Goal: Task Accomplishment & Management: Manage account settings

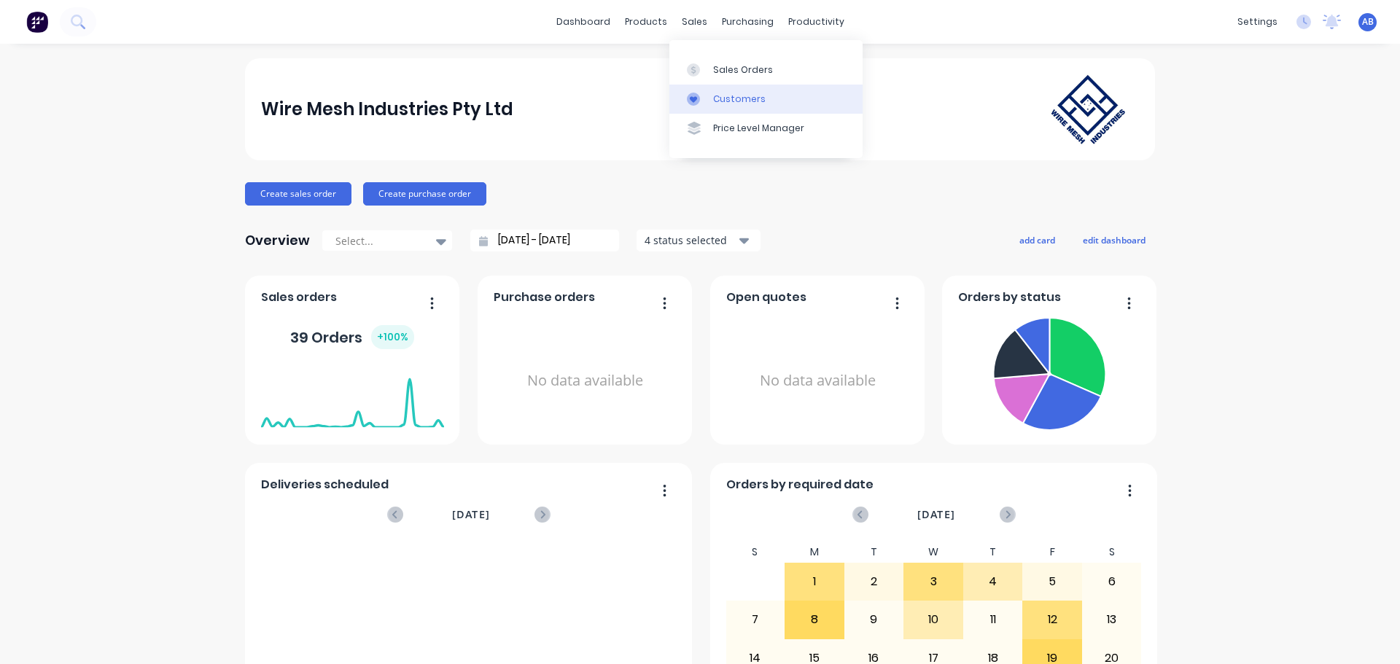
click at [729, 93] on div "Customers" at bounding box center [739, 99] width 53 height 13
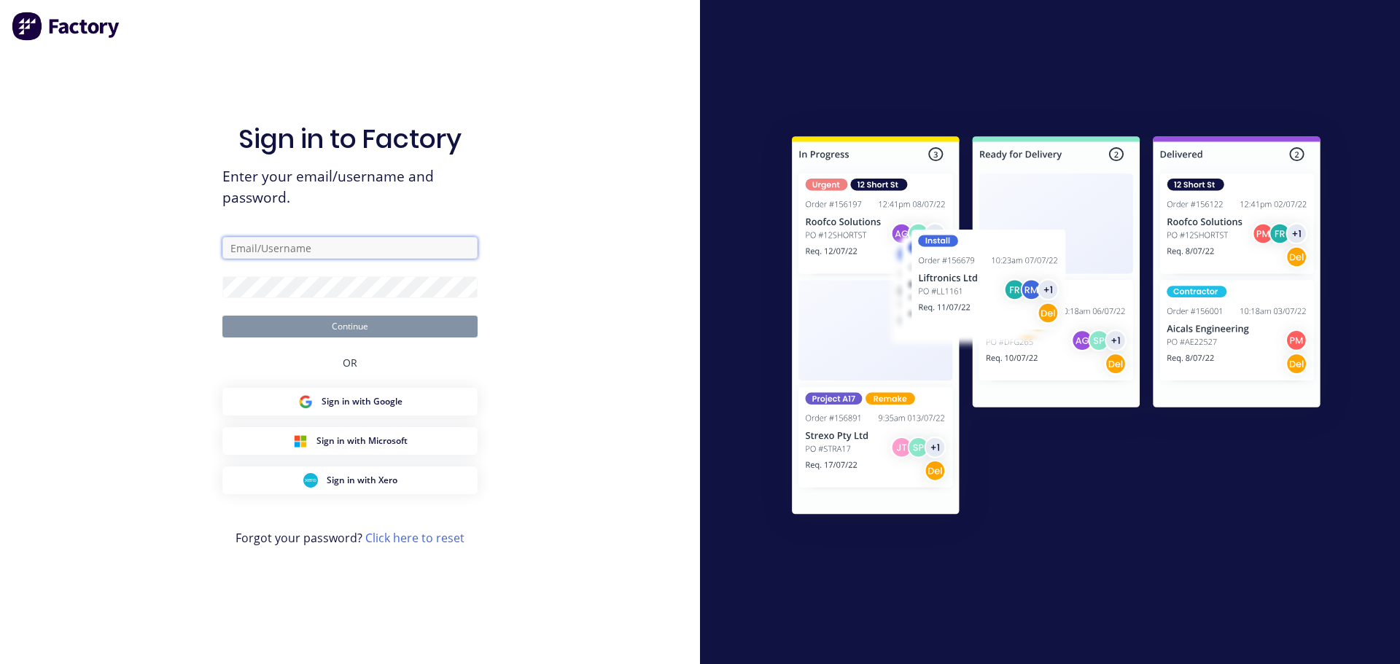
type input "[EMAIL_ADDRESS][DOMAIN_NAME]"
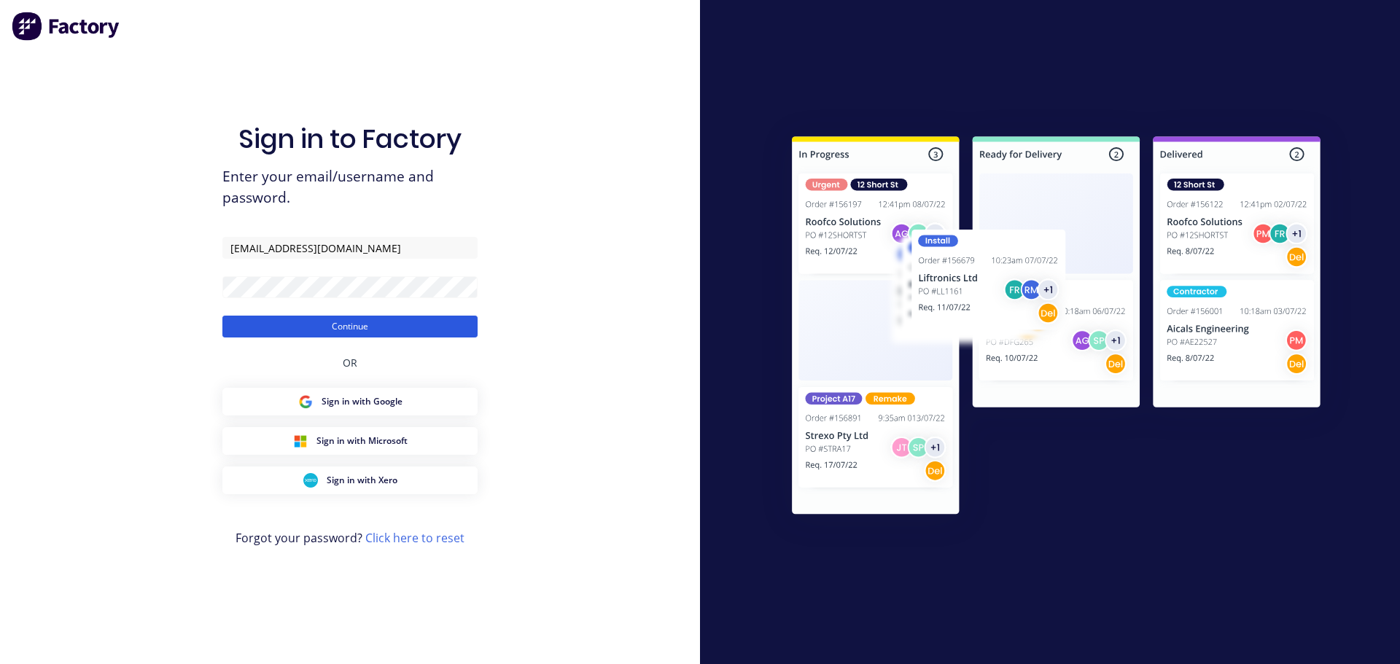
click at [335, 322] on button "Continue" at bounding box center [349, 327] width 255 height 22
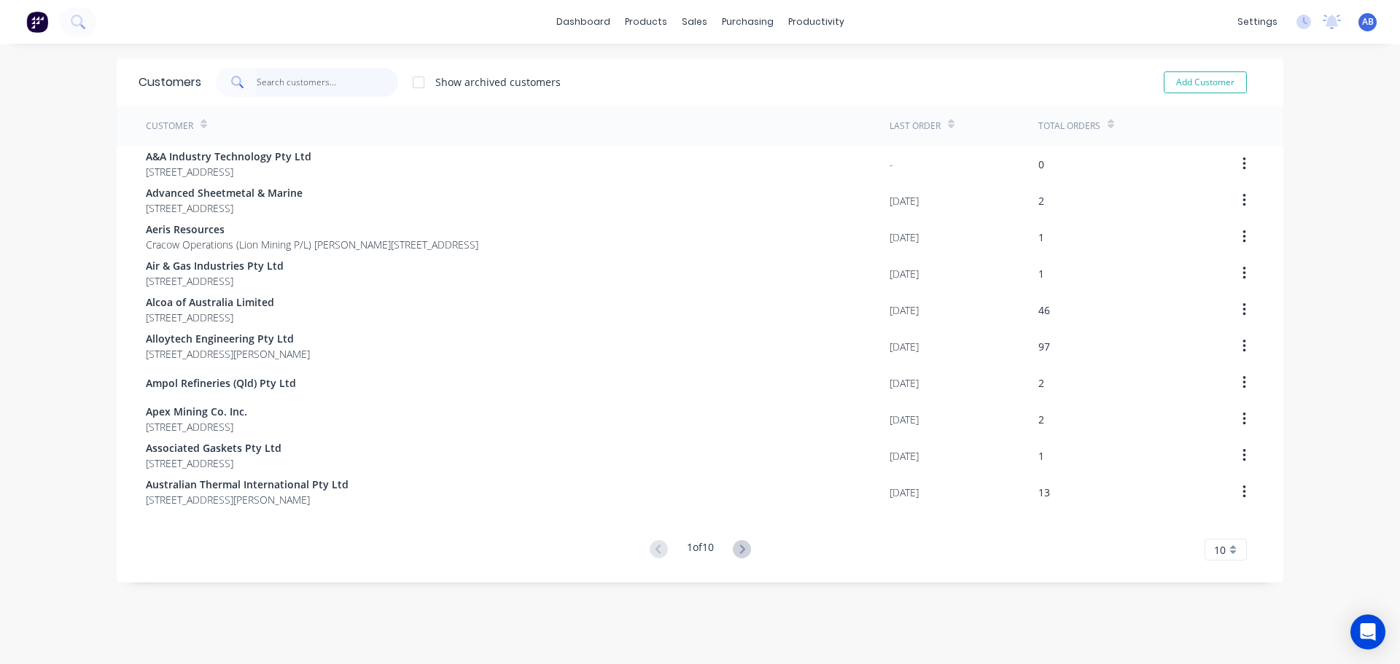
click at [282, 77] on input "text" at bounding box center [328, 82] width 142 height 29
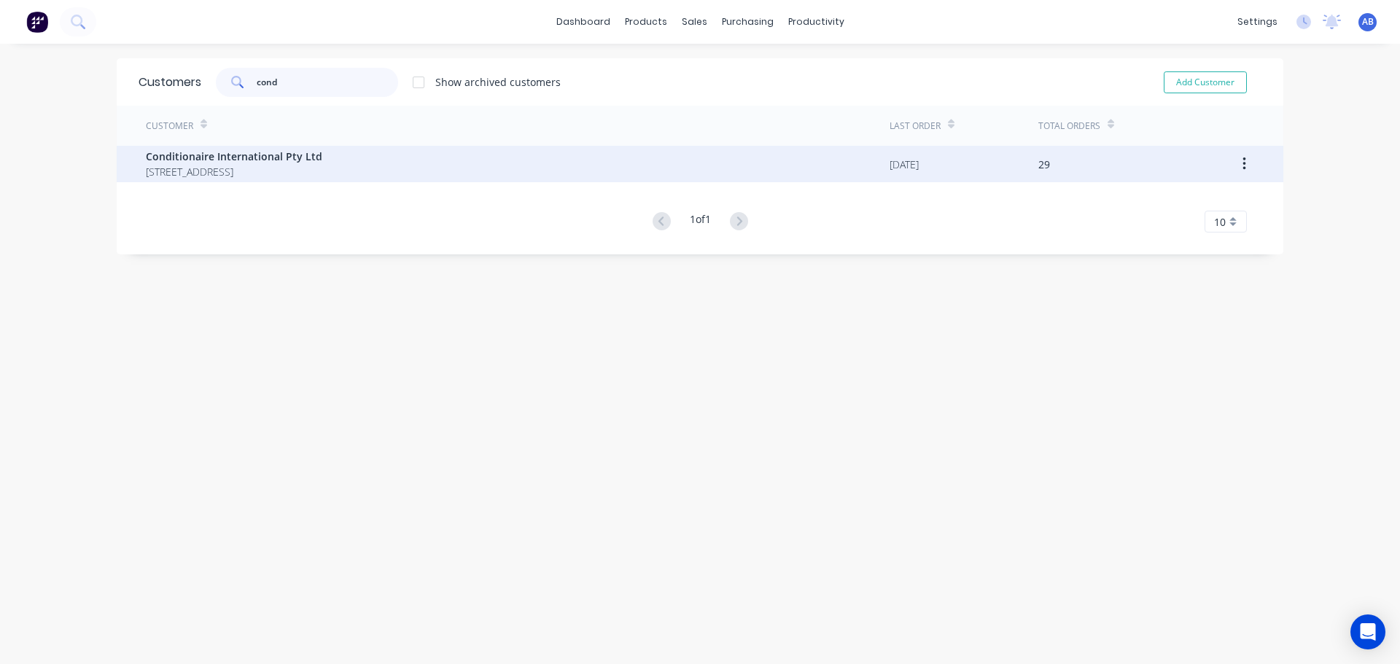
type input "cond"
click at [476, 166] on div "Conditionaire International Pty Ltd [STREET_ADDRESS]" at bounding box center [518, 164] width 744 height 36
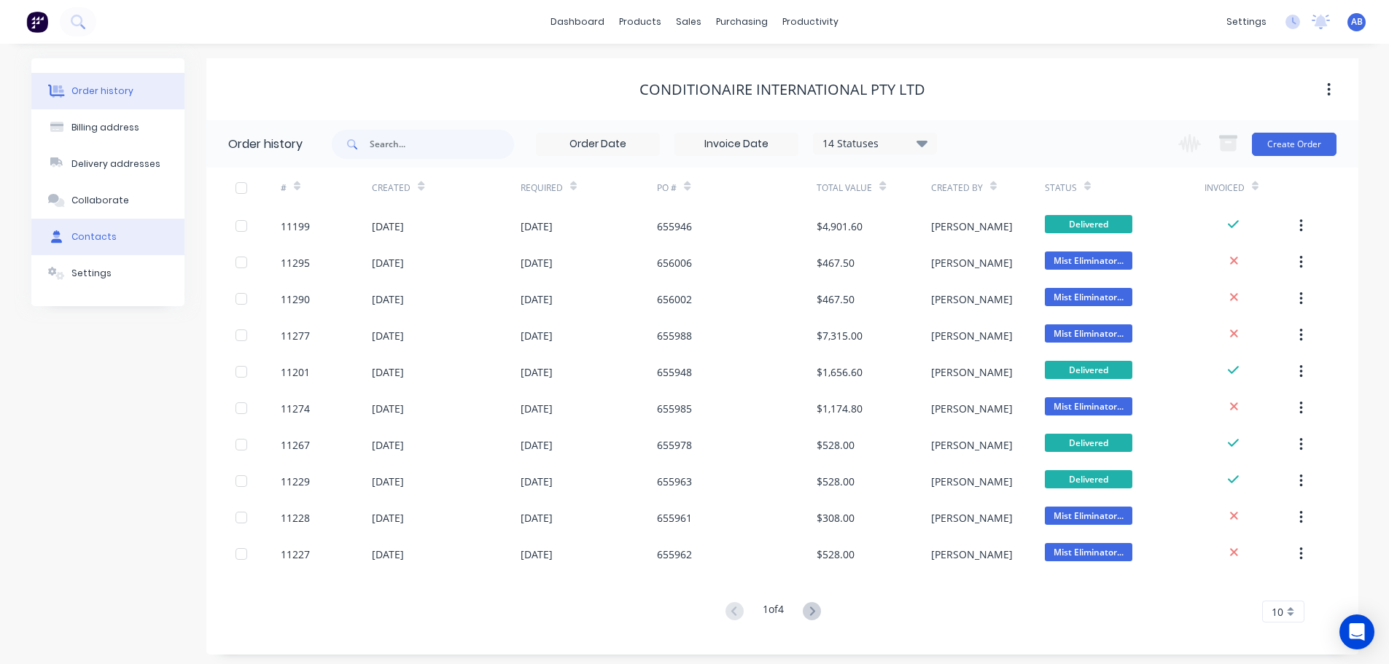
click at [107, 245] on button "Contacts" at bounding box center [107, 237] width 153 height 36
select select "AU"
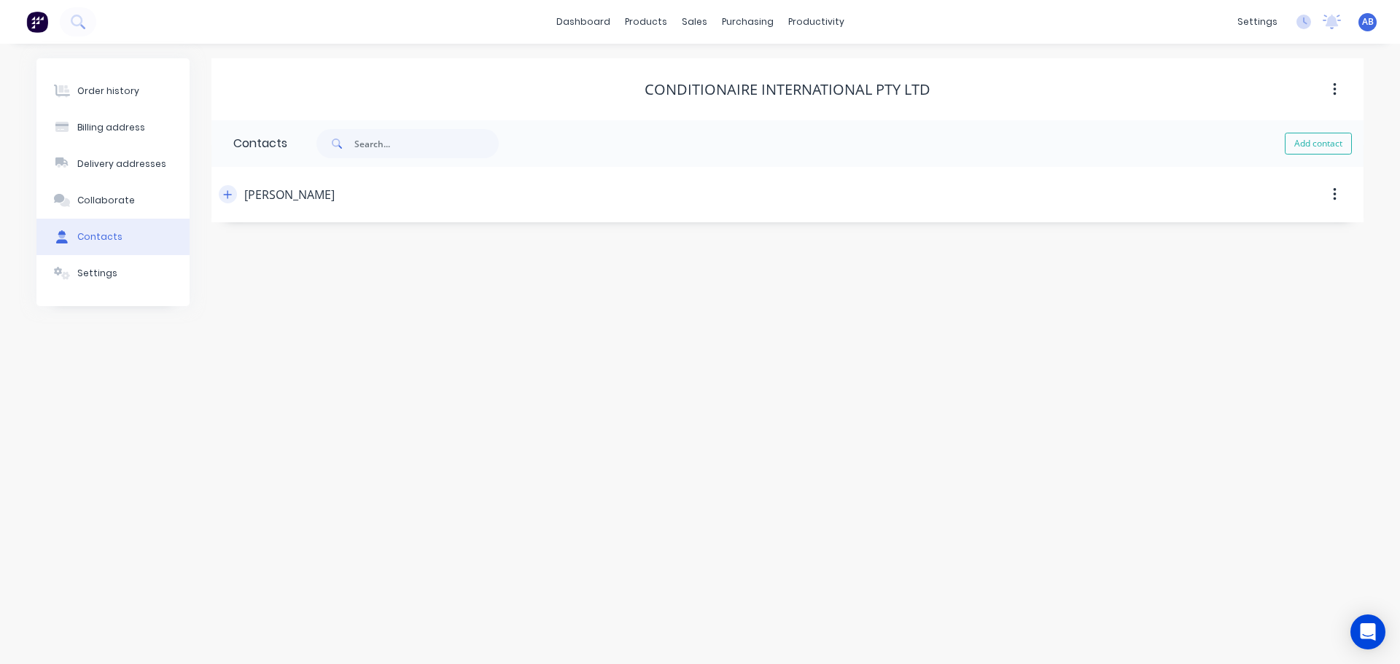
click at [225, 191] on icon "button" at bounding box center [227, 195] width 9 height 10
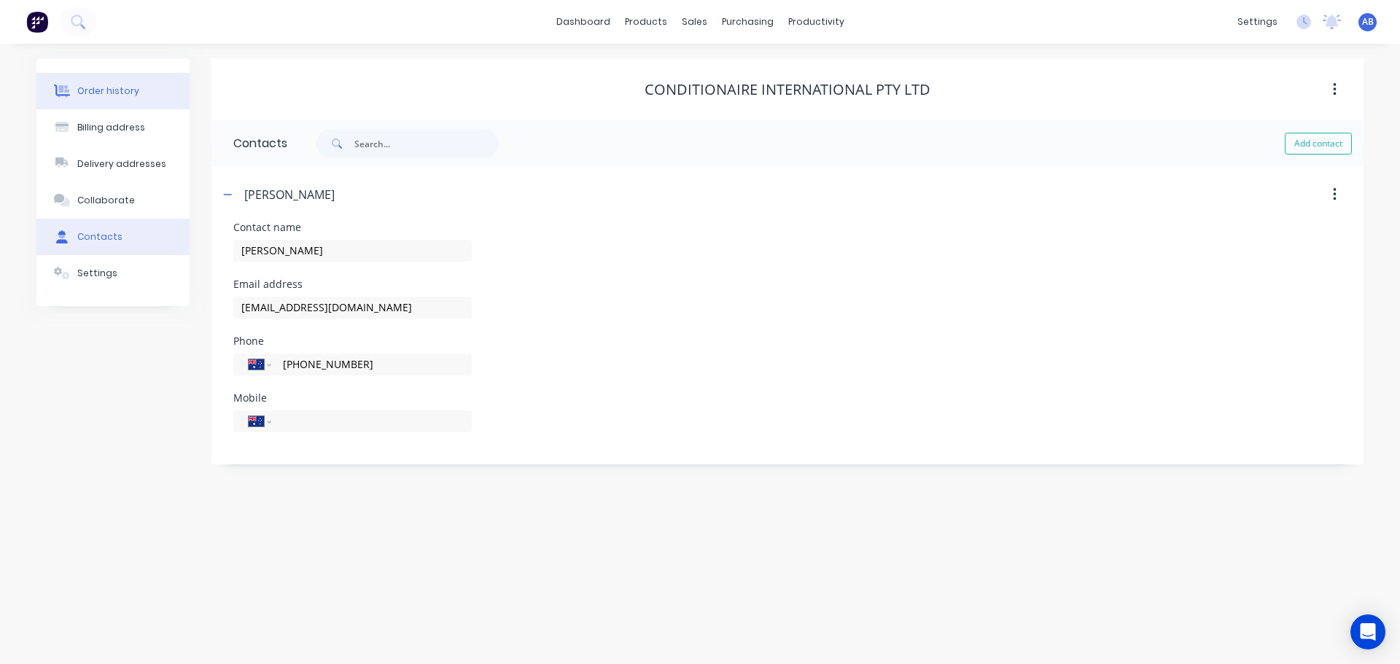
click at [97, 85] on div "Order history" at bounding box center [108, 91] width 62 height 13
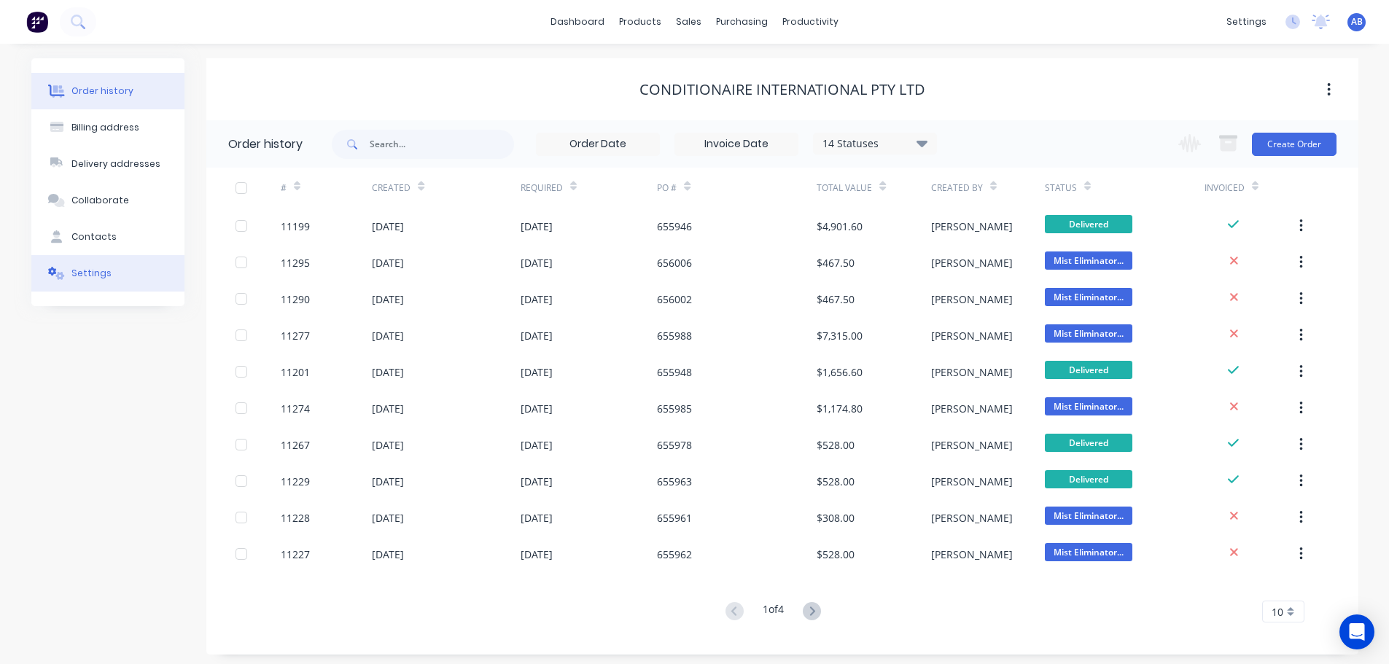
click at [87, 273] on div "Settings" at bounding box center [91, 273] width 40 height 13
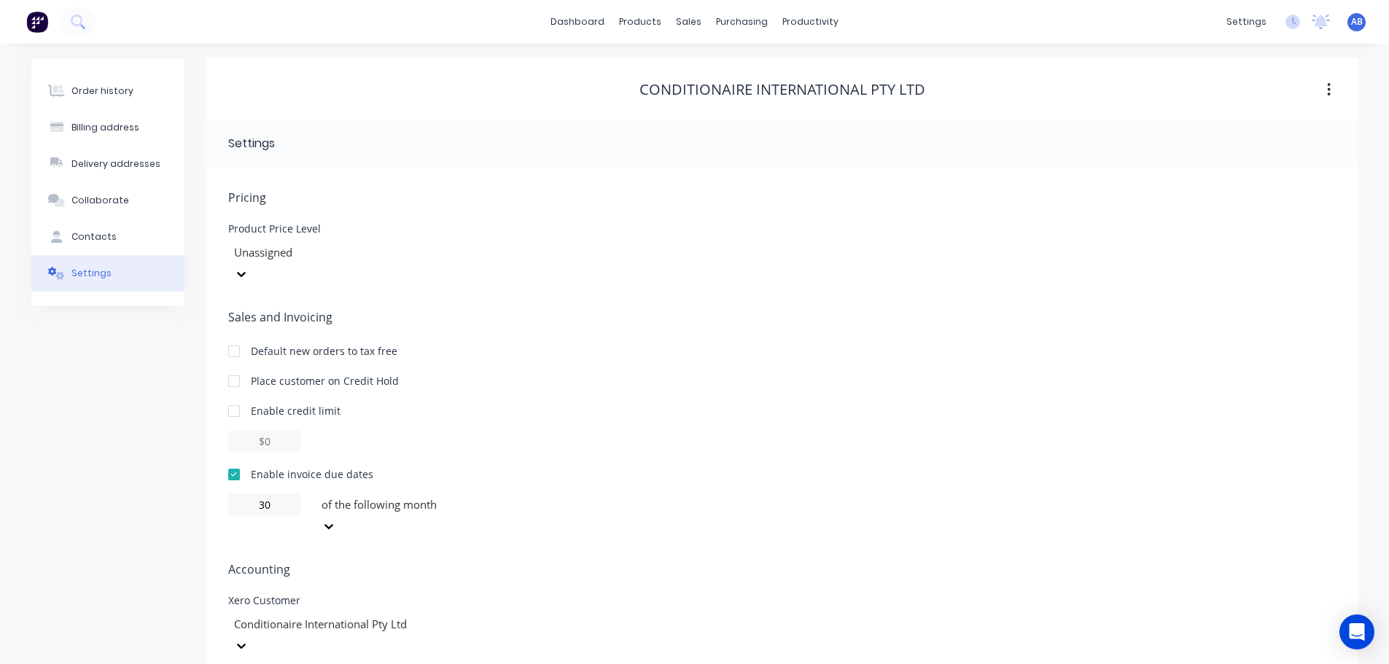
click at [38, 22] on img at bounding box center [37, 22] width 22 height 22
